Goal: Information Seeking & Learning: Learn about a topic

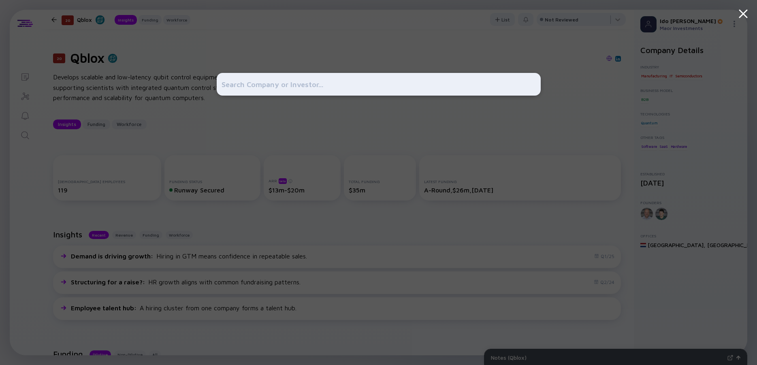
scroll to position [21, 0]
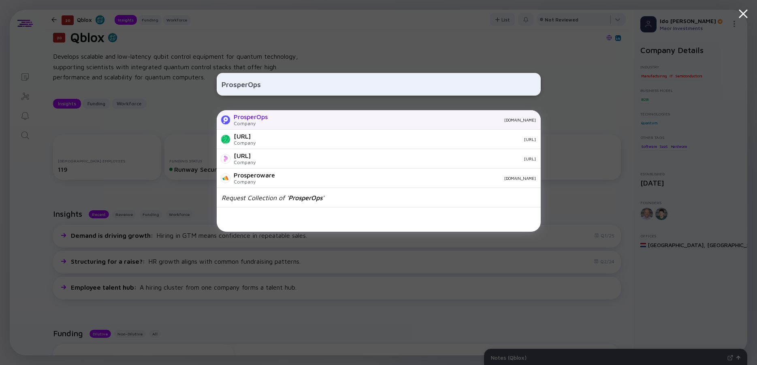
type input "ProsperOps"
click at [261, 115] on div "ProsperOps" at bounding box center [251, 116] width 34 height 7
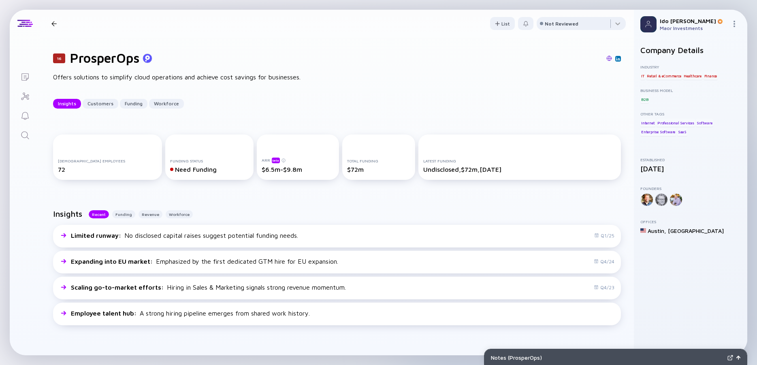
click at [252, 73] on div "Offers solutions to simplify cloud operations and achieve cost savings for busi…" at bounding box center [182, 77] width 259 height 11
click at [234, 75] on div "Offers solutions to simplify cloud operations and achieve cost savings for busi…" at bounding box center [182, 77] width 259 height 11
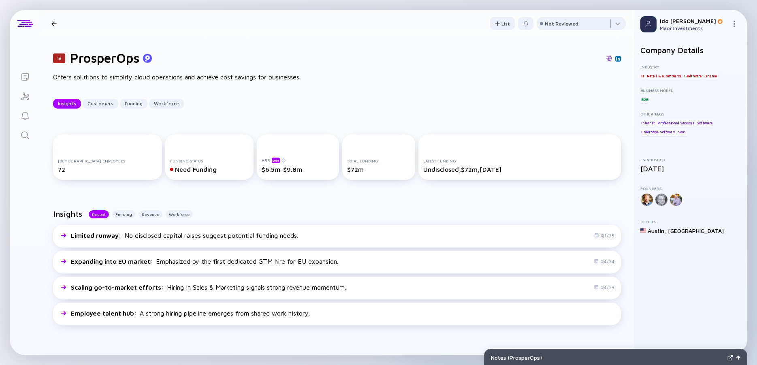
click at [234, 75] on div "Offers solutions to simplify cloud operations and achieve cost savings for busi…" at bounding box center [182, 77] width 259 height 11
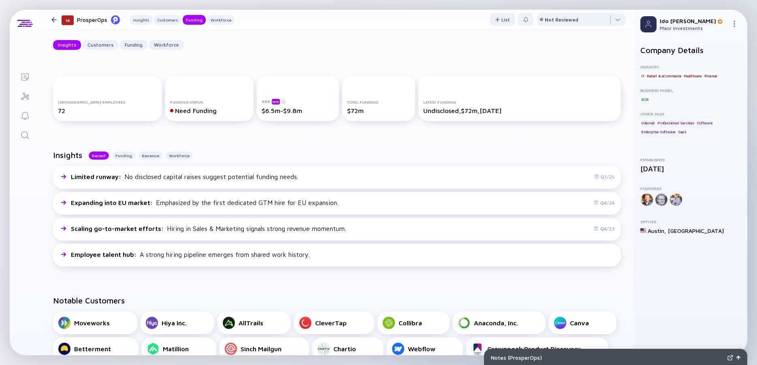
scroll to position [36, 0]
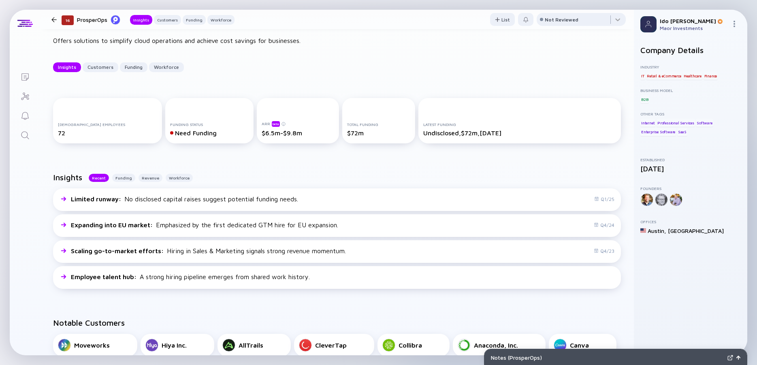
click at [244, 42] on div "Offers solutions to simplify cloud operations and achieve cost savings for busi…" at bounding box center [182, 41] width 259 height 11
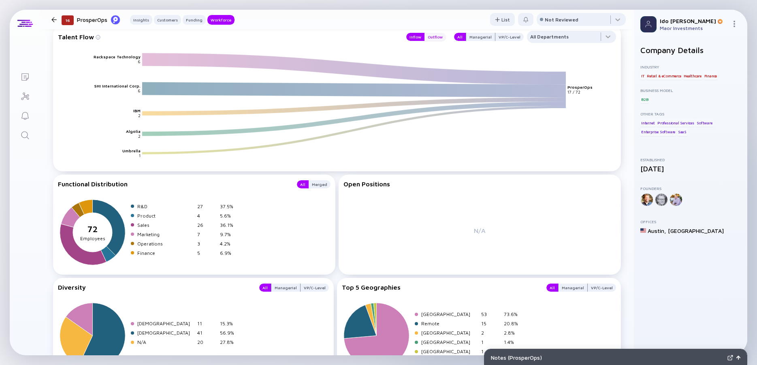
scroll to position [1202, 0]
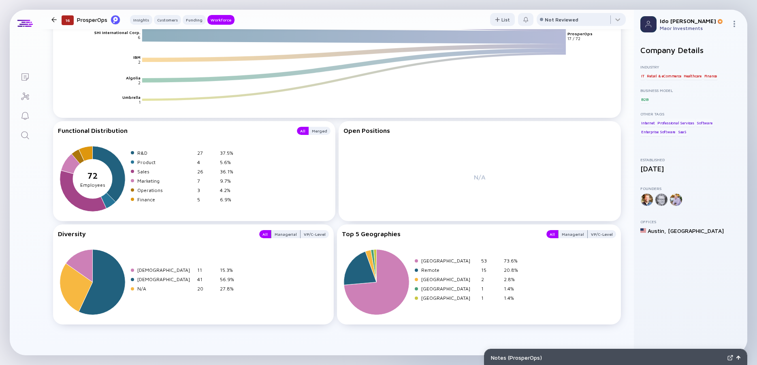
click at [26, 138] on icon "Search" at bounding box center [25, 135] width 10 height 10
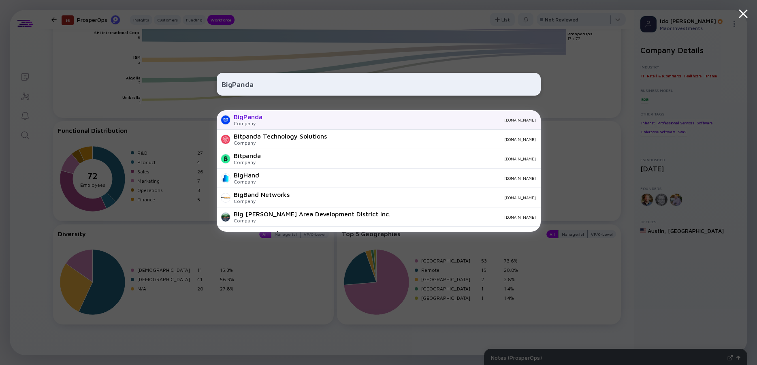
type input "BigPanda"
click at [254, 118] on div "BigPanda" at bounding box center [248, 116] width 29 height 7
